Goal: Find specific page/section: Find specific page/section

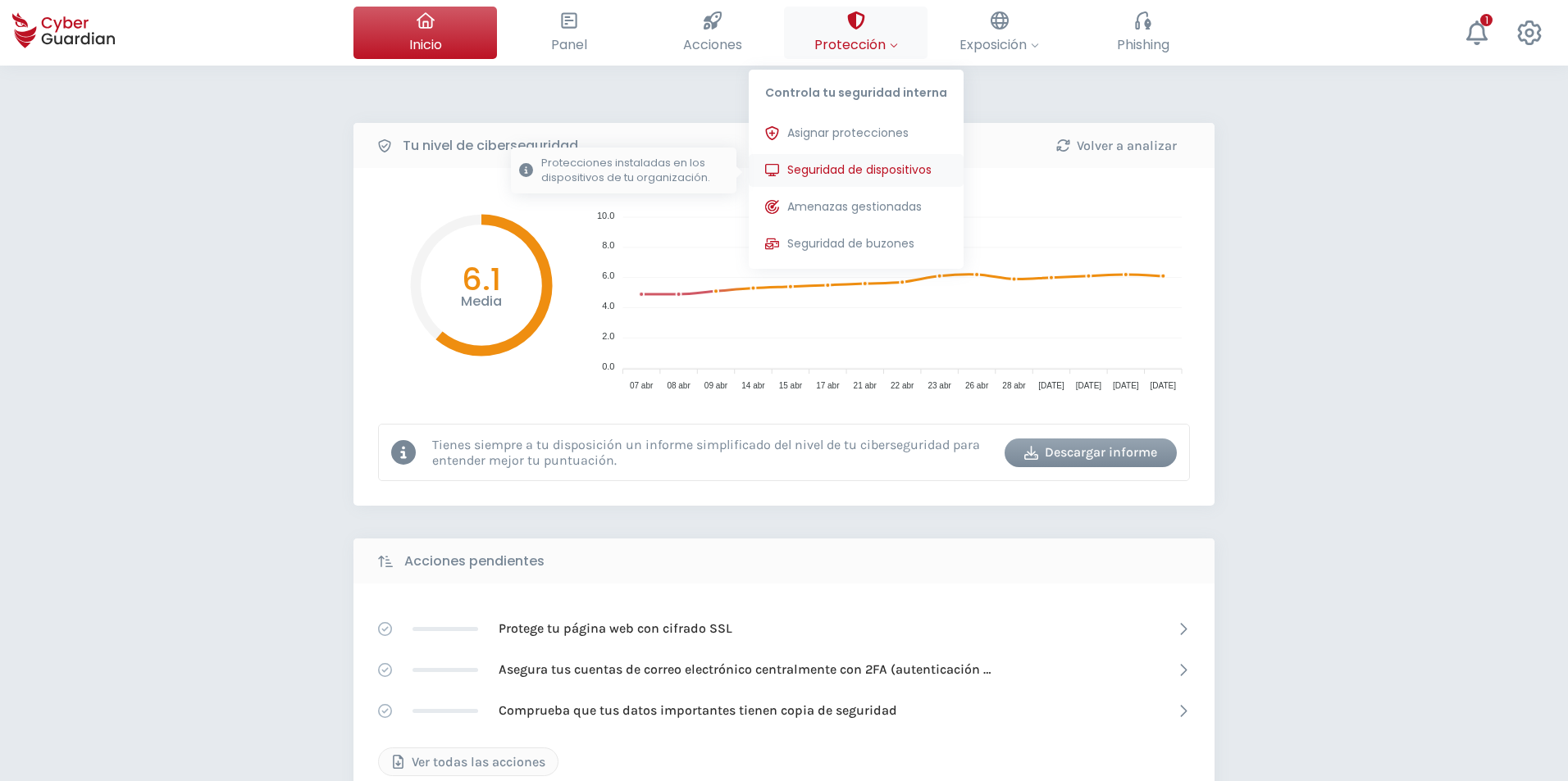
click at [824, 163] on span "Seguridad de dispositivos" at bounding box center [859, 170] width 144 height 17
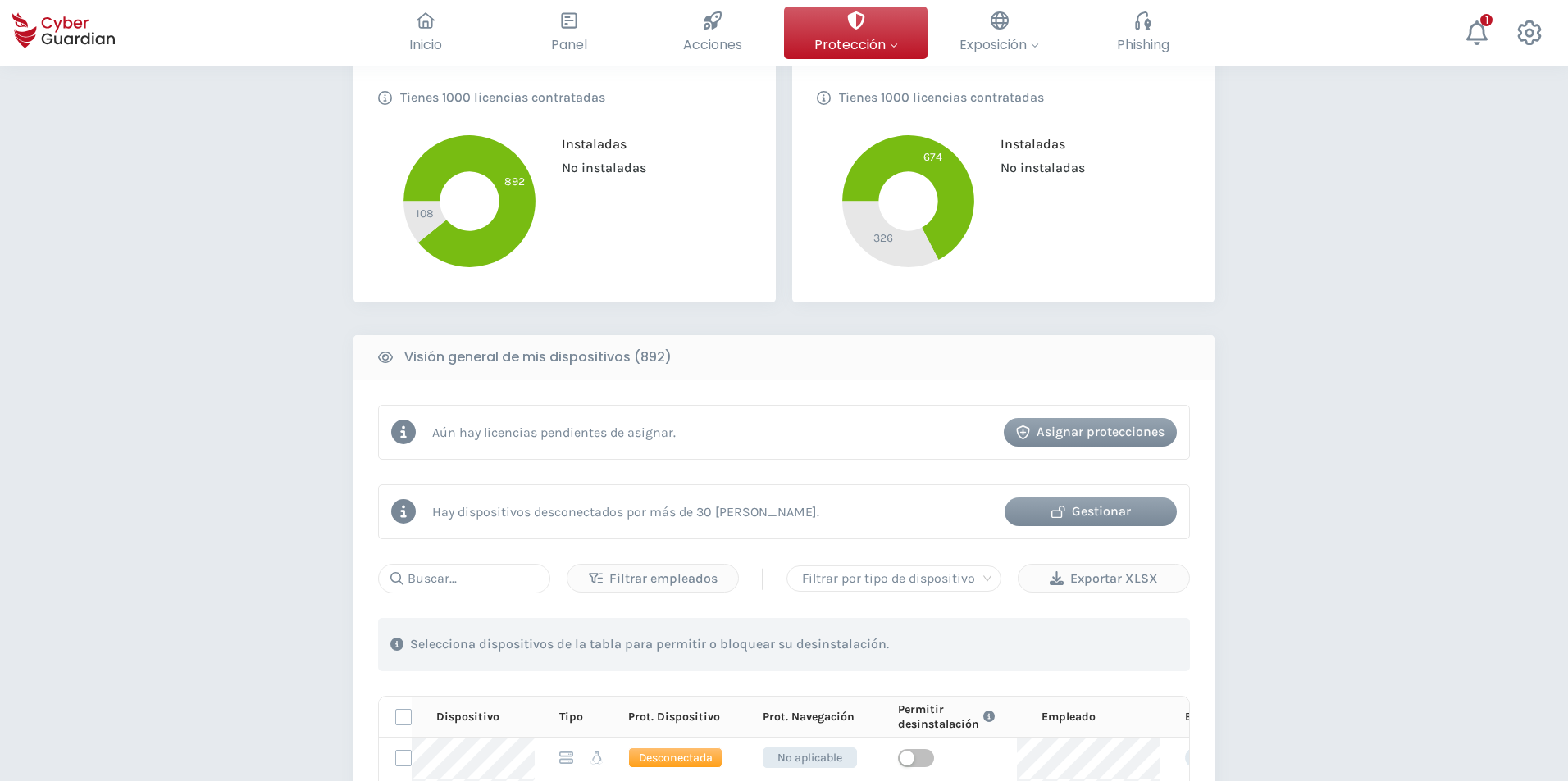
scroll to position [410, 0]
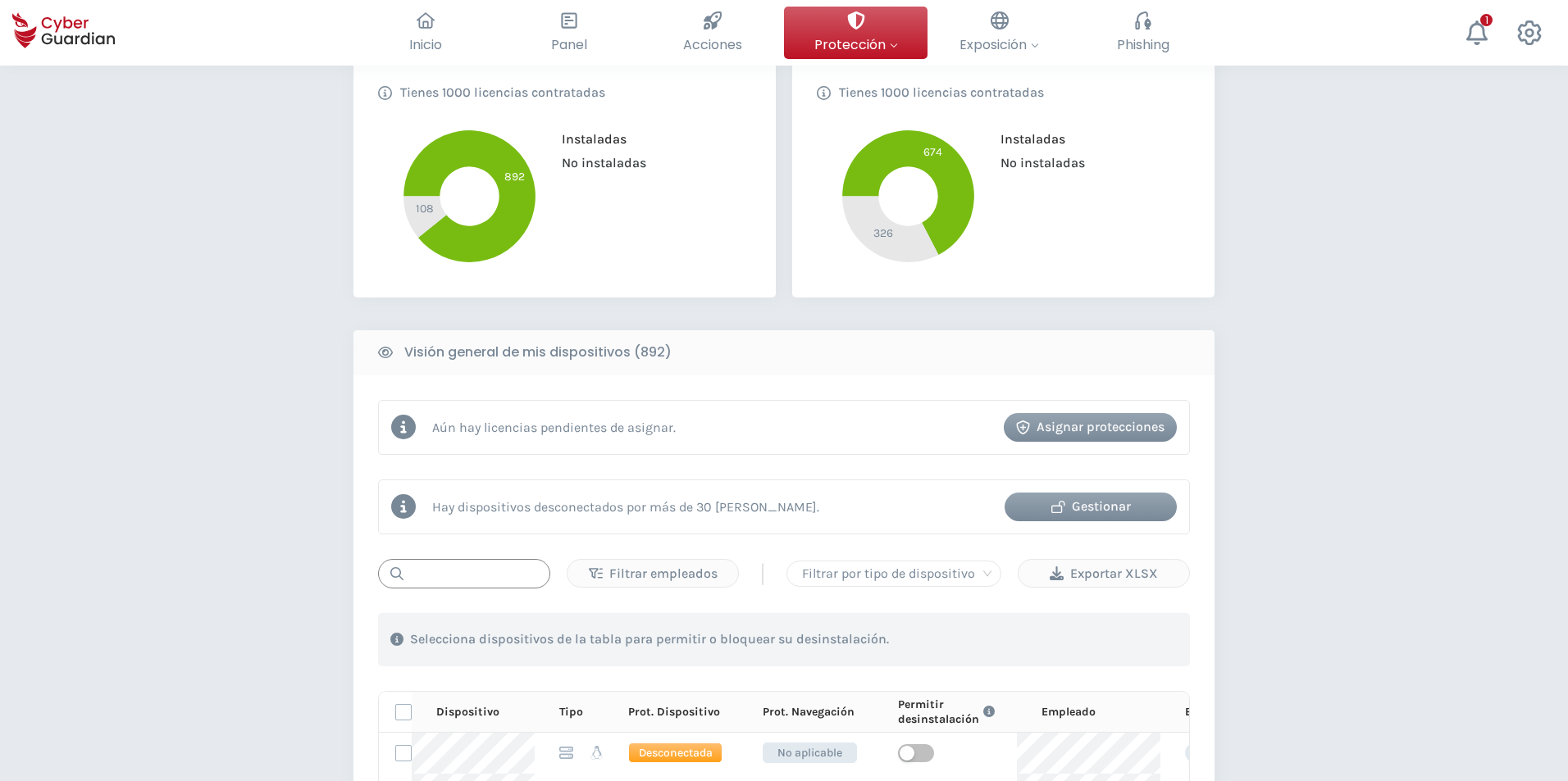
click at [442, 570] on input "text" at bounding box center [464, 574] width 172 height 30
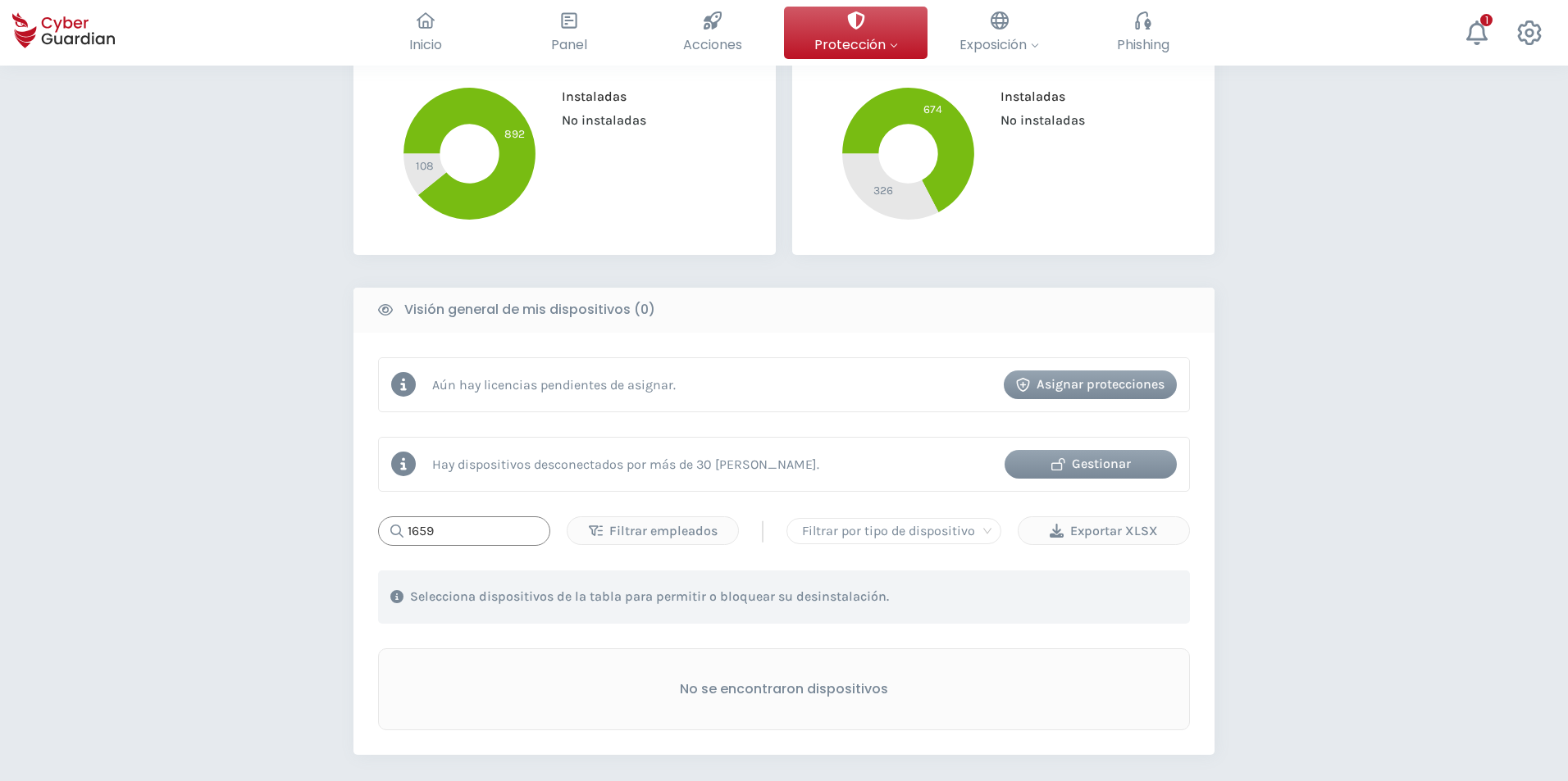
scroll to position [492, 0]
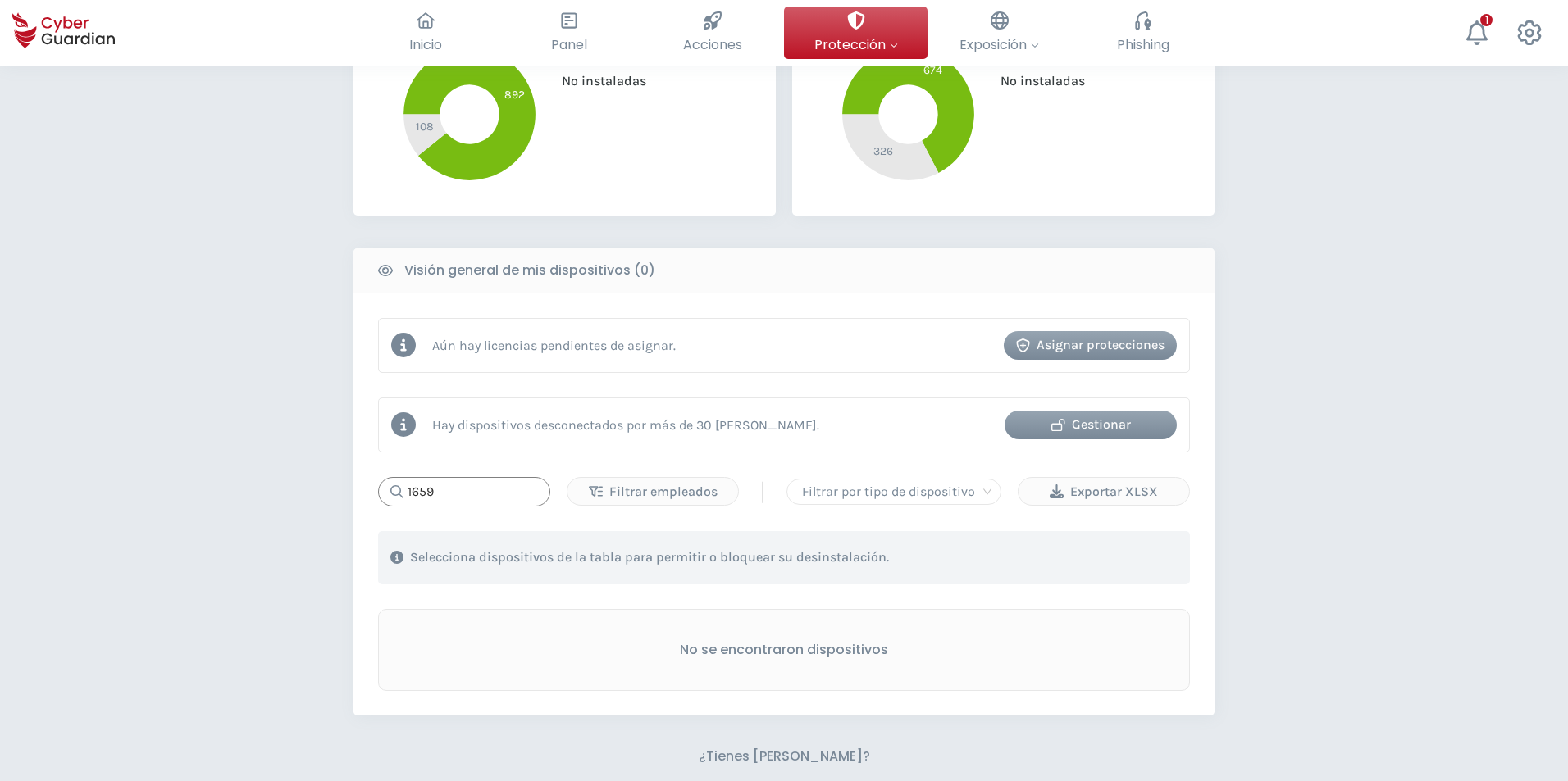
type input "1659"
